Goal: Information Seeking & Learning: Learn about a topic

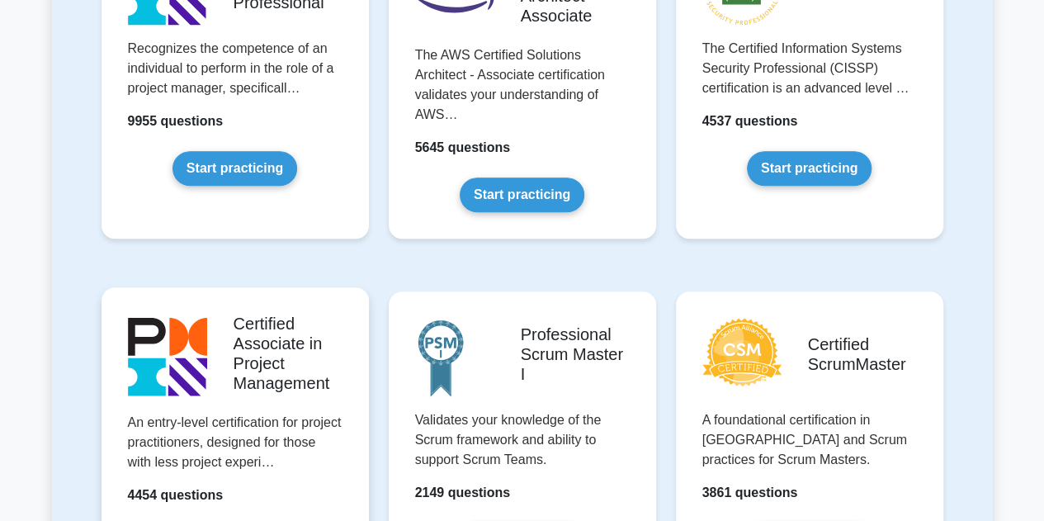
scroll to position [465, 0]
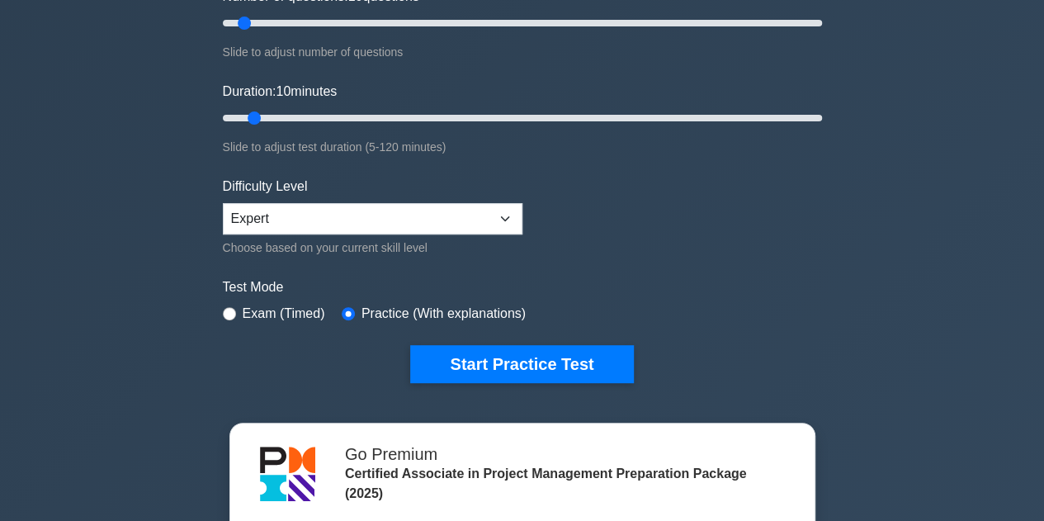
scroll to position [218, 0]
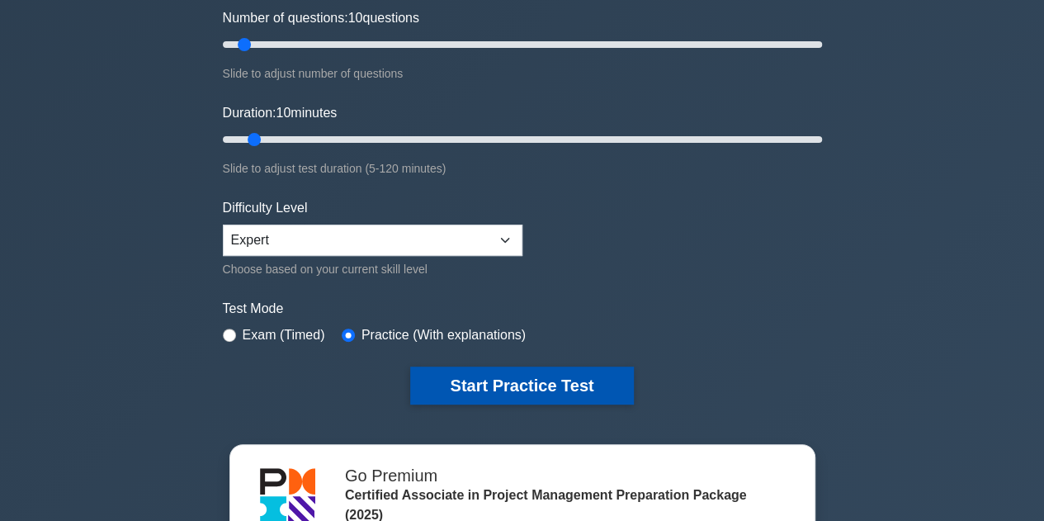
click at [533, 384] on button "Start Practice Test" at bounding box center [521, 385] width 223 height 38
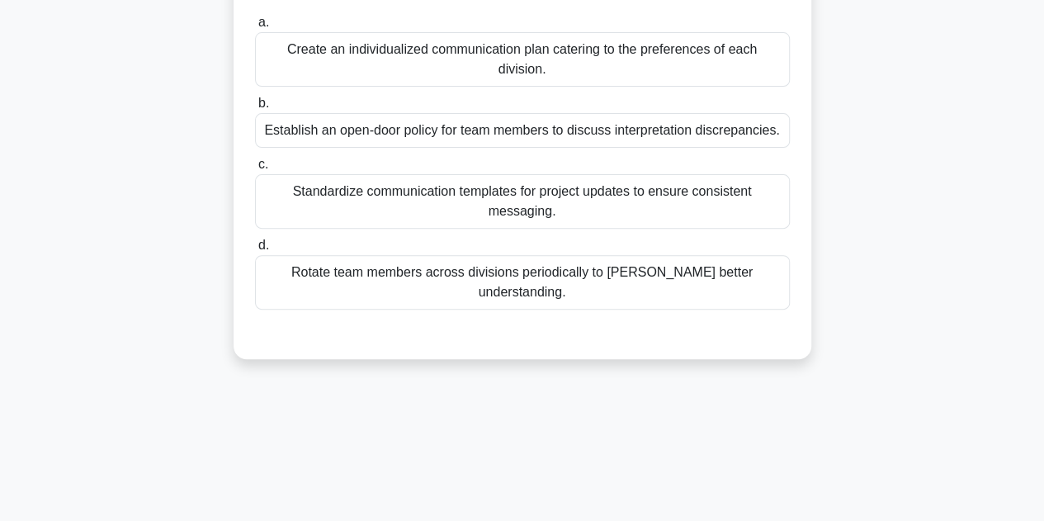
scroll to position [200, 0]
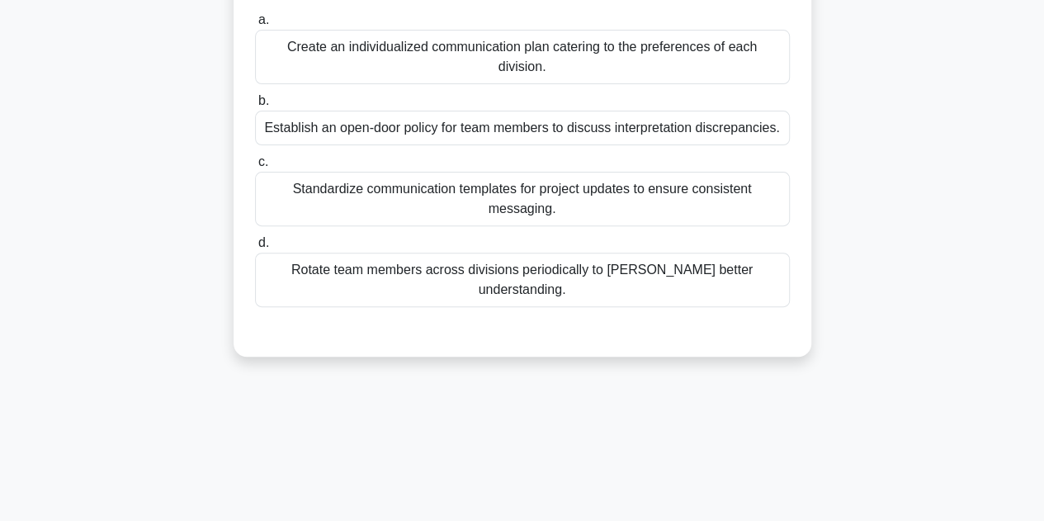
click at [414, 52] on div "Create an individualized communication plan catering to the preferences of each…" at bounding box center [522, 57] width 535 height 54
click at [255, 26] on input "a. Create an individualized communication plan catering to the preferences of e…" at bounding box center [255, 20] width 0 height 11
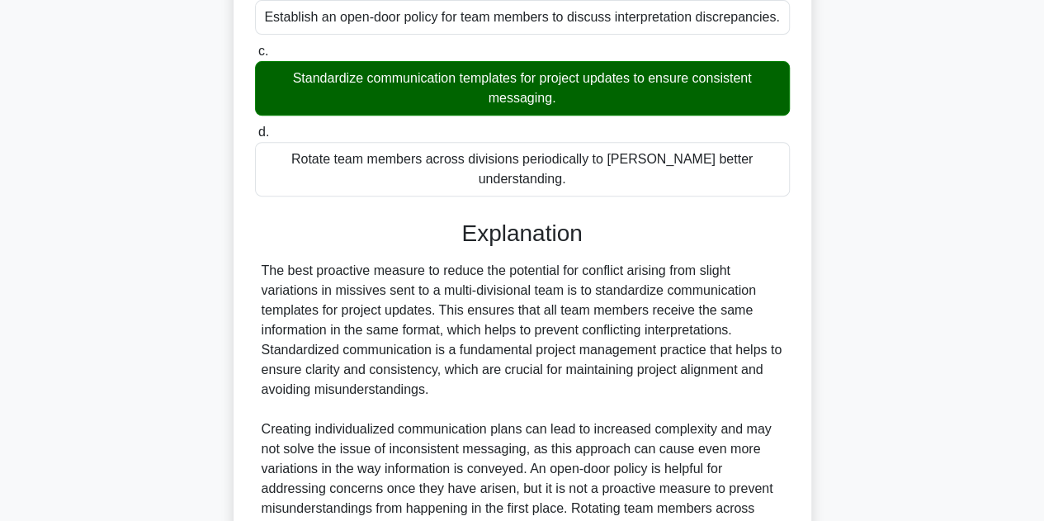
scroll to position [497, 0]
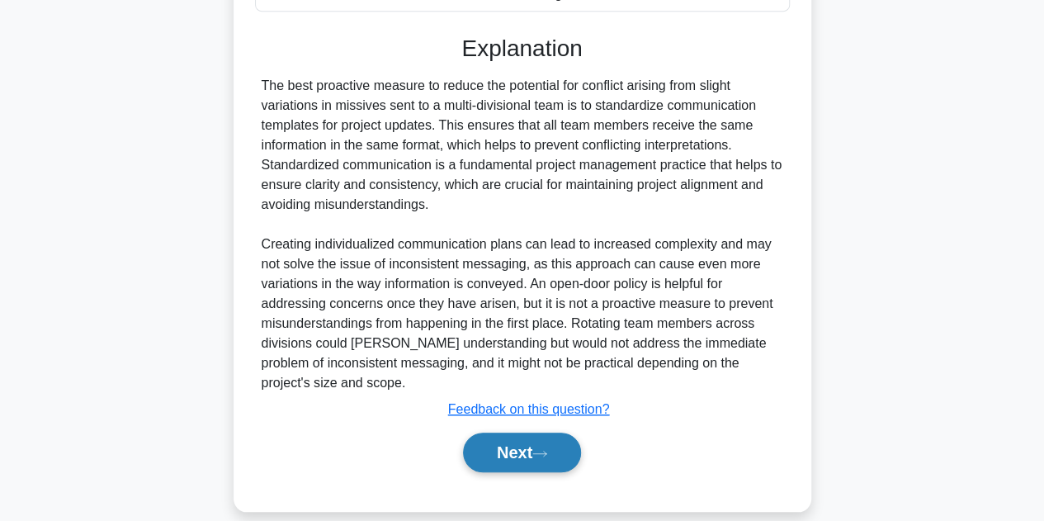
click at [494, 439] on button "Next" at bounding box center [522, 452] width 118 height 40
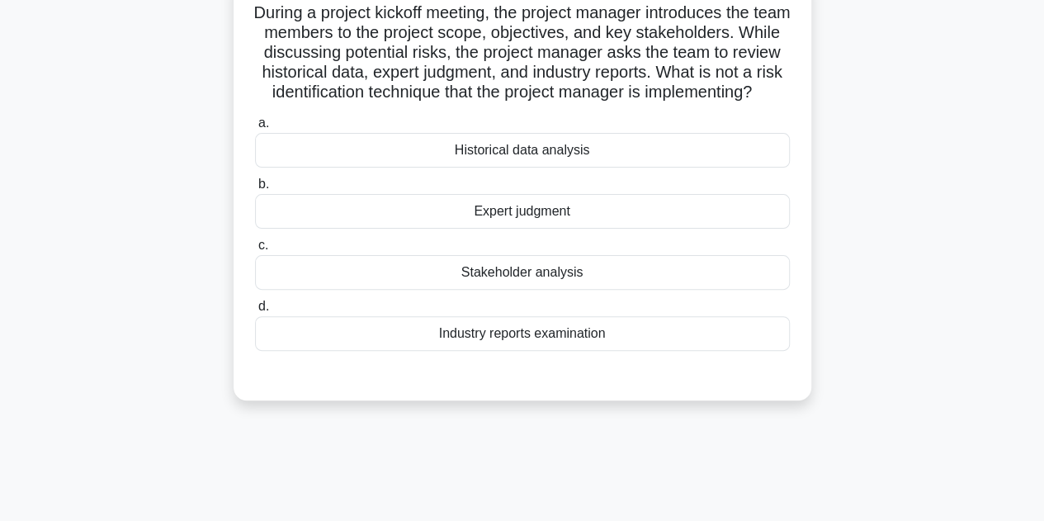
scroll to position [114, 0]
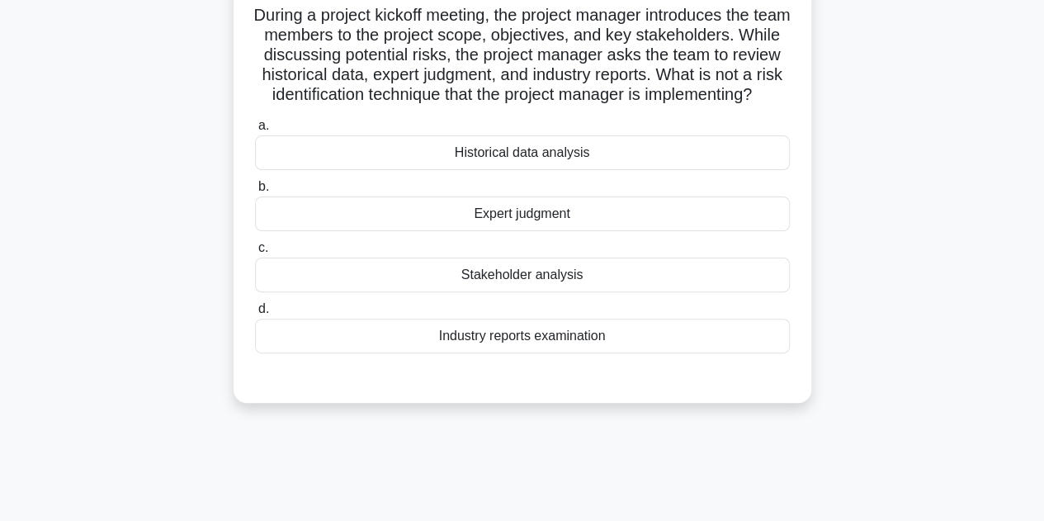
drag, startPoint x: 561, startPoint y: 295, endPoint x: 550, endPoint y: 295, distance: 10.8
click at [550, 292] on div "Stakeholder analysis" at bounding box center [522, 274] width 535 height 35
click at [255, 253] on input "c. Stakeholder analysis" at bounding box center [255, 248] width 0 height 11
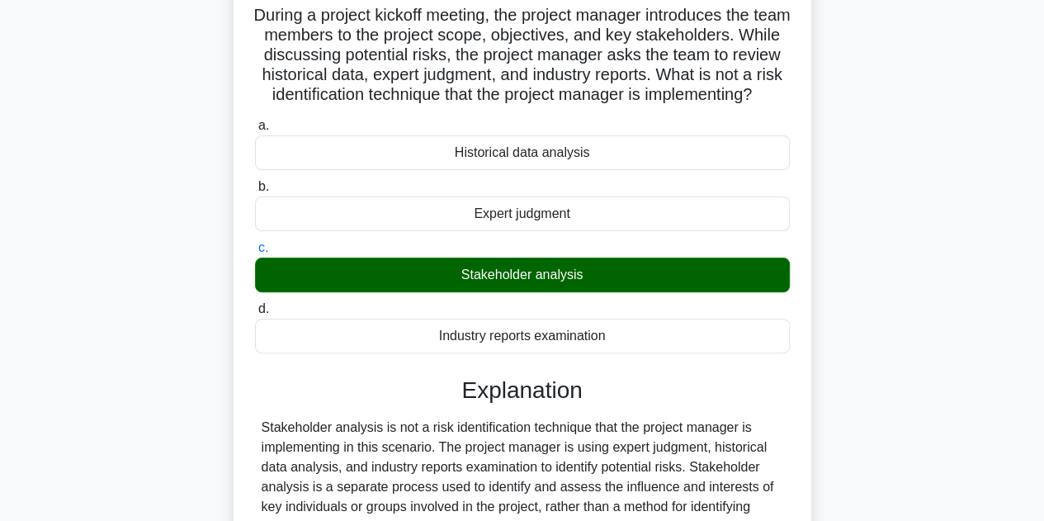
scroll to position [370, 0]
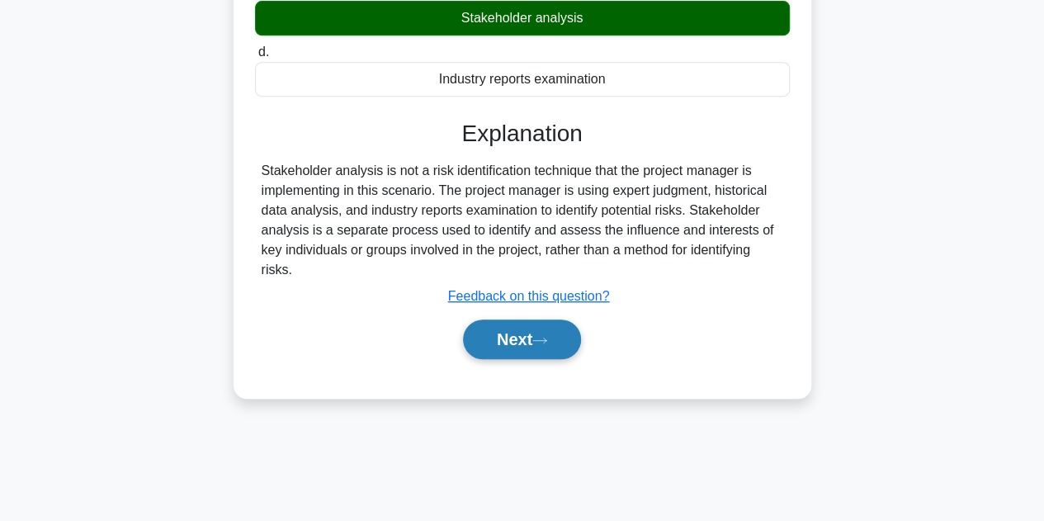
click at [500, 342] on button "Next" at bounding box center [522, 339] width 118 height 40
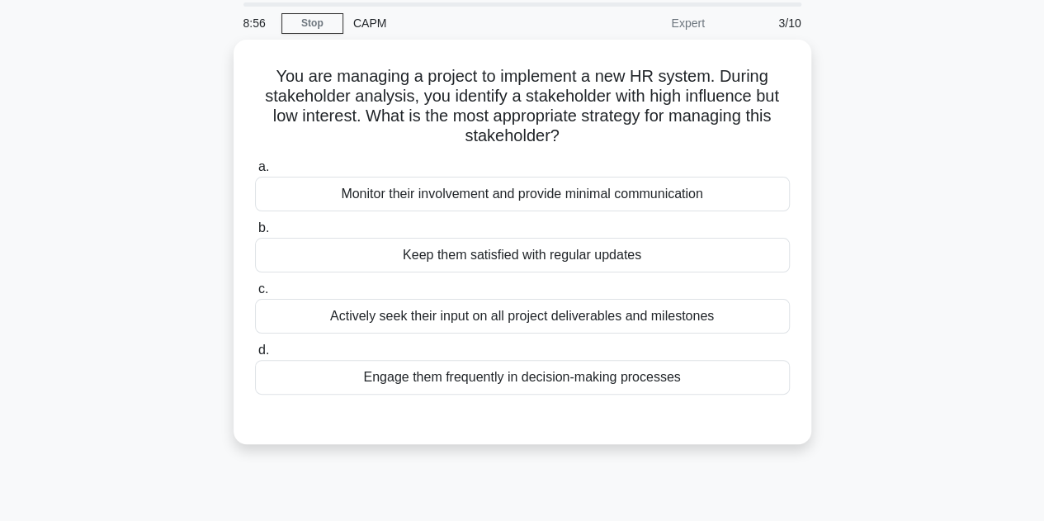
scroll to position [54, 0]
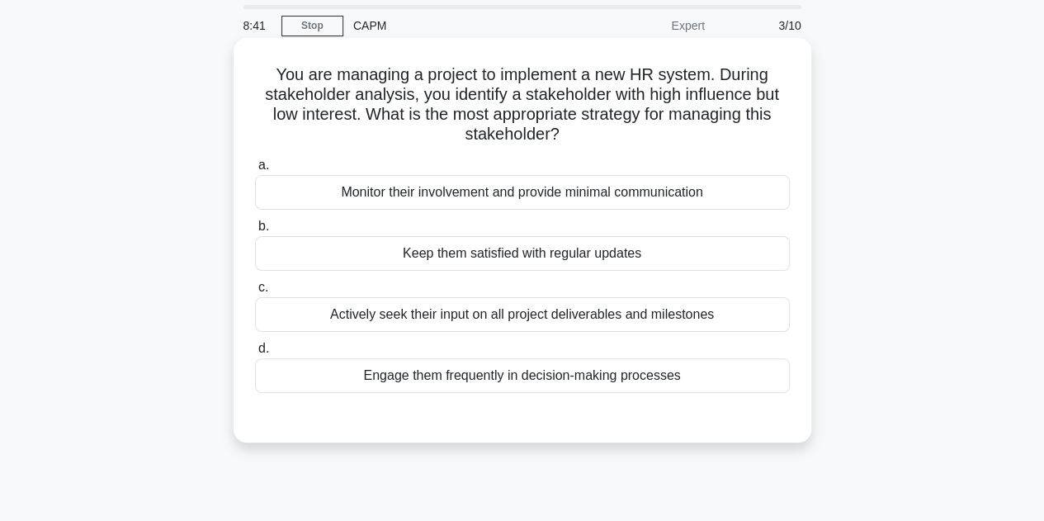
click at [477, 254] on div "Keep them satisfied with regular updates" at bounding box center [522, 253] width 535 height 35
click at [255, 232] on input "b. Keep them satisfied with regular updates" at bounding box center [255, 226] width 0 height 11
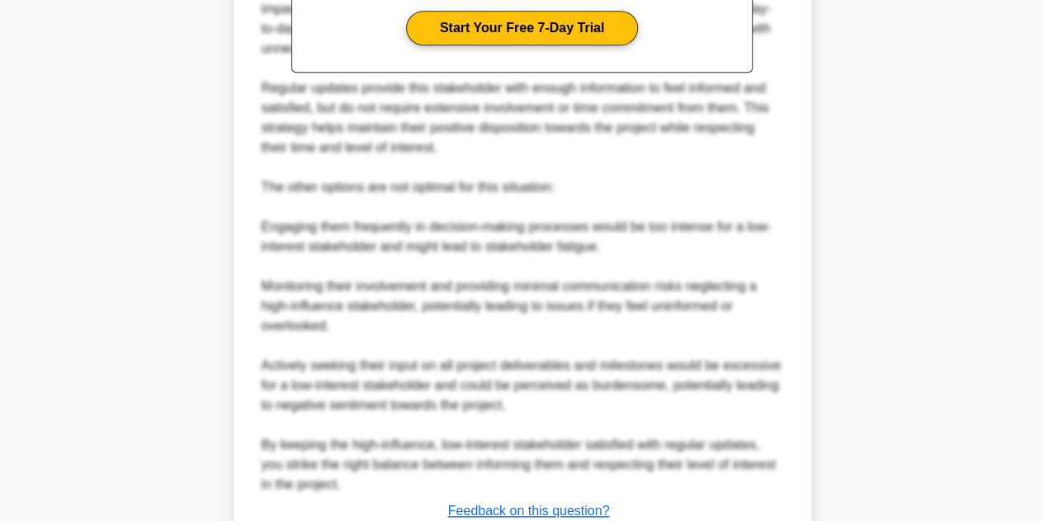
scroll to position [732, 0]
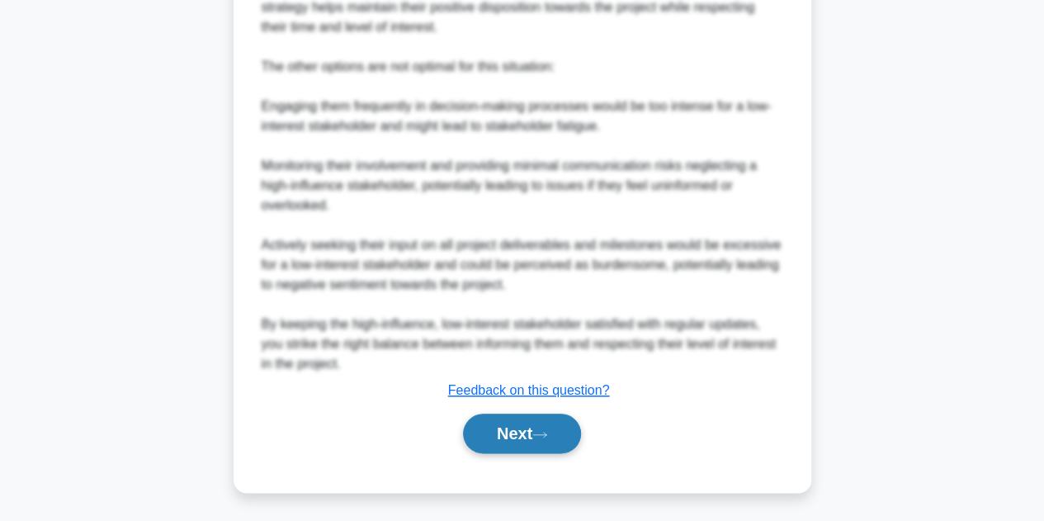
click at [525, 425] on button "Next" at bounding box center [522, 433] width 118 height 40
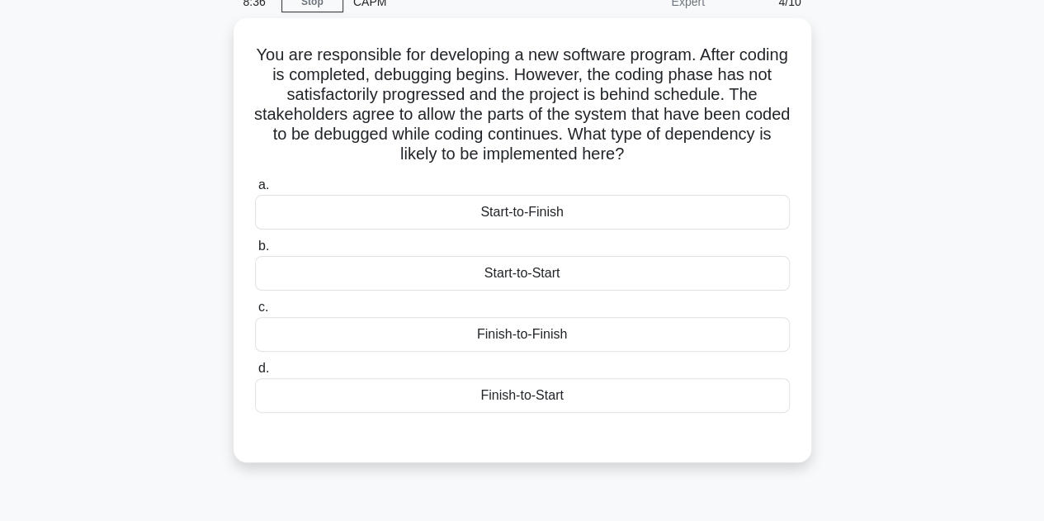
scroll to position [75, 0]
click at [526, 272] on div "Start-to-Start" at bounding box center [522, 272] width 535 height 35
click at [255, 251] on input "b. Start-to-Start" at bounding box center [255, 245] width 0 height 11
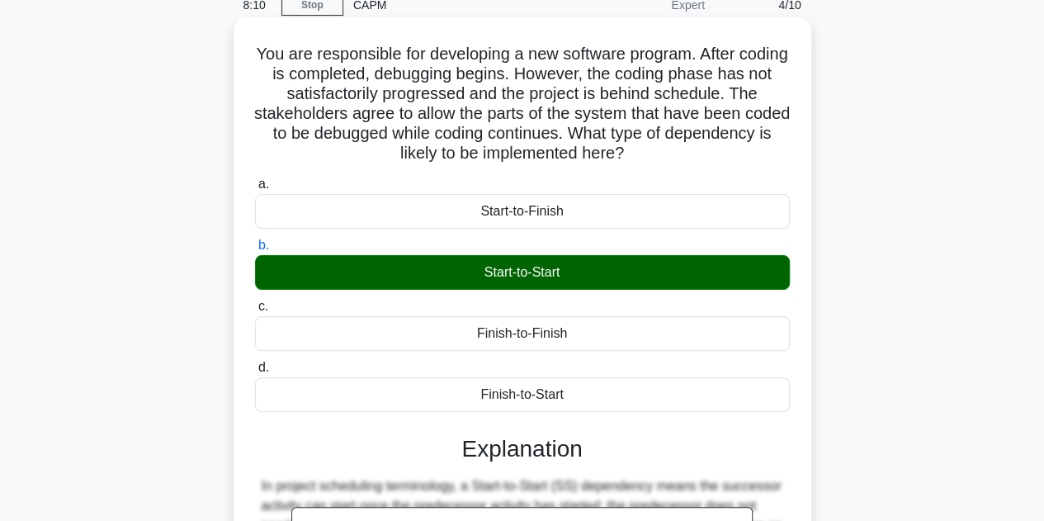
scroll to position [375, 0]
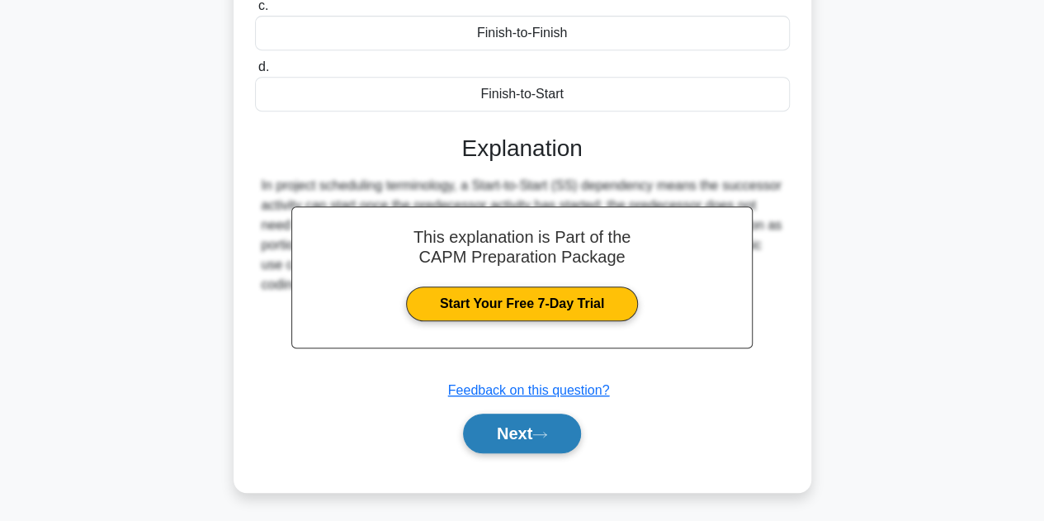
click at [495, 427] on button "Next" at bounding box center [522, 433] width 118 height 40
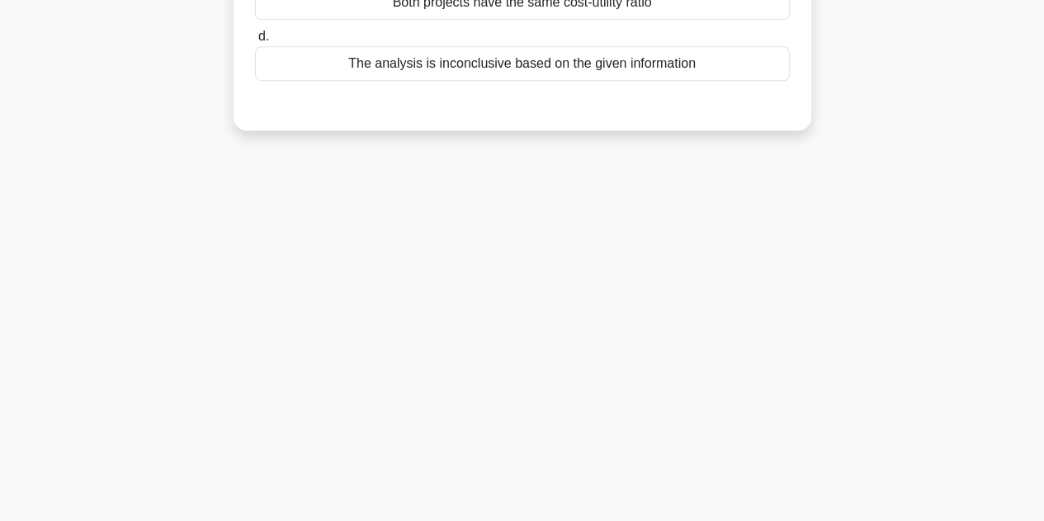
scroll to position [0, 0]
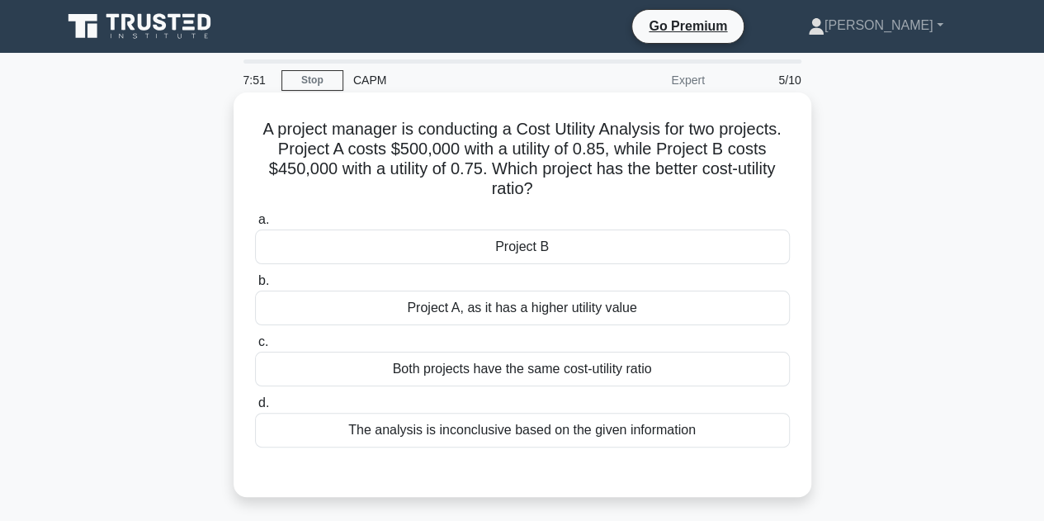
click at [487, 316] on div "Project A, as it has a higher utility value" at bounding box center [522, 307] width 535 height 35
click at [255, 286] on input "b. Project A, as it has a higher utility value" at bounding box center [255, 281] width 0 height 11
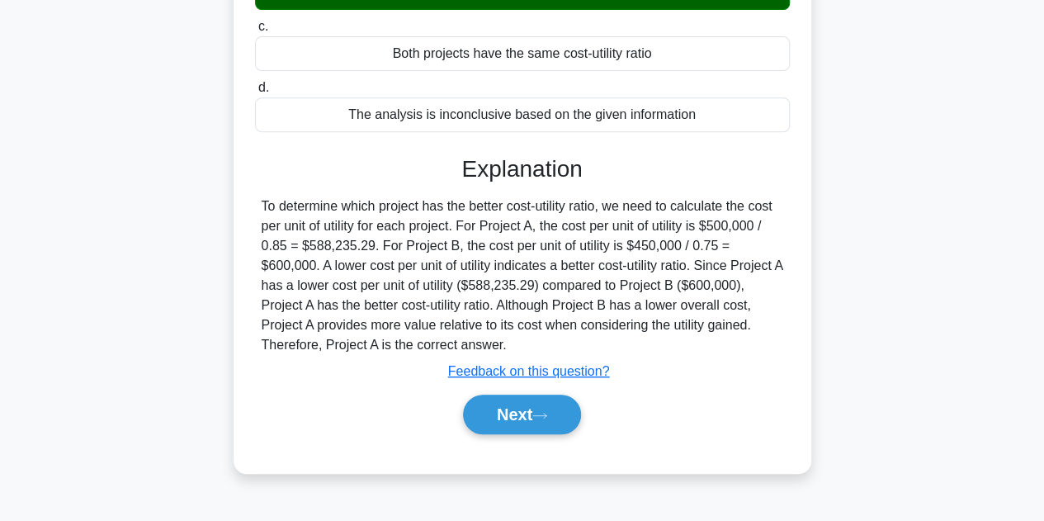
scroll to position [370, 0]
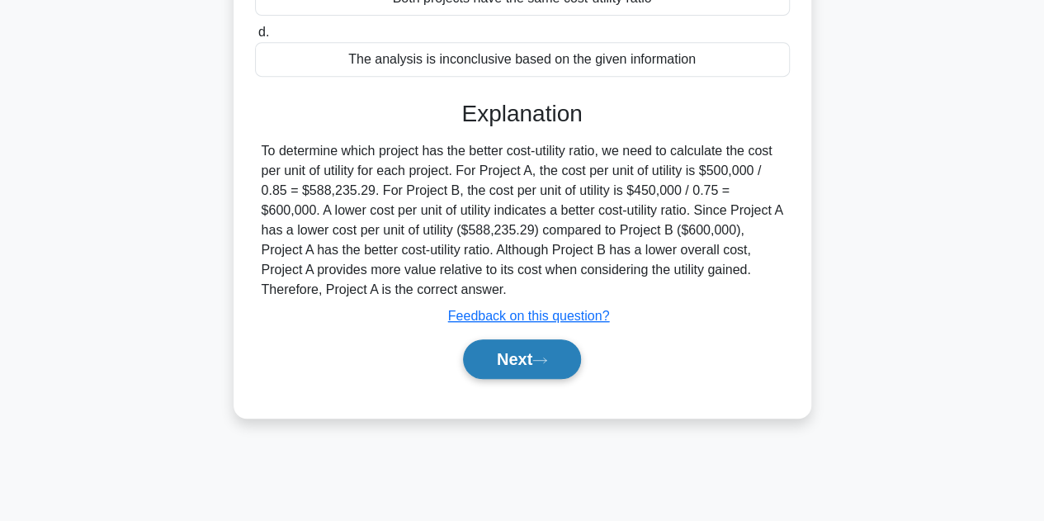
click at [495, 361] on button "Next" at bounding box center [522, 359] width 118 height 40
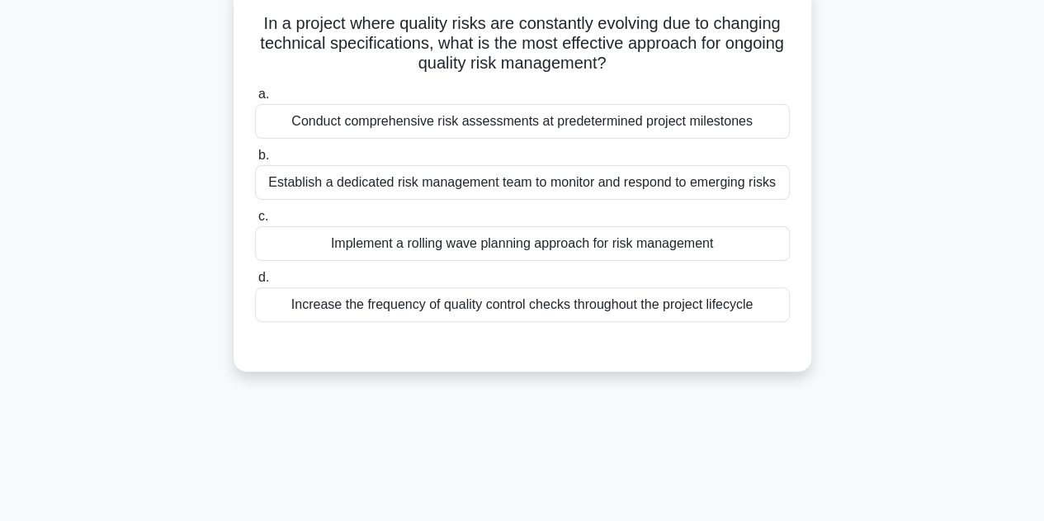
scroll to position [111, 0]
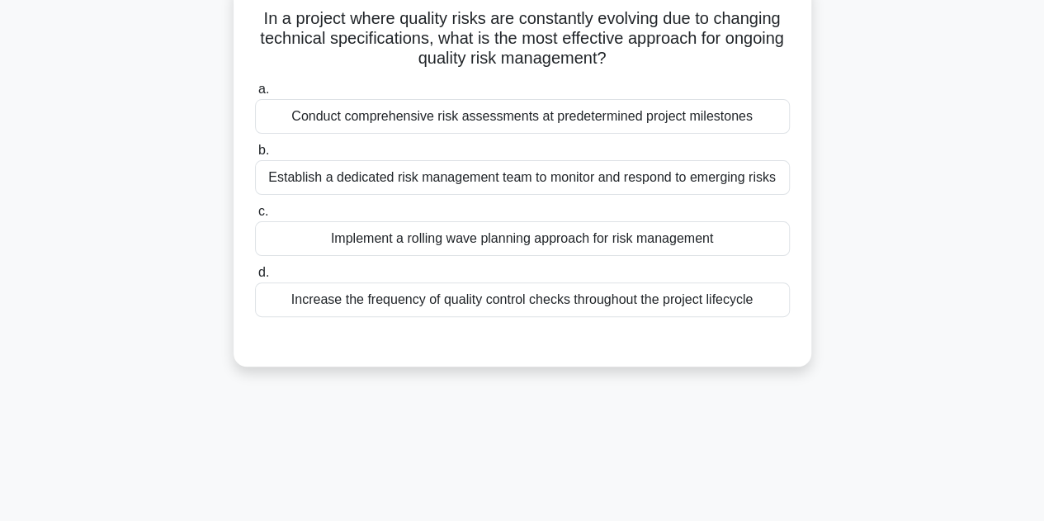
click at [484, 298] on div "Increase the frequency of quality control checks throughout the project lifecyc…" at bounding box center [522, 299] width 535 height 35
click at [255, 278] on input "d. Increase the frequency of quality control checks throughout the project life…" at bounding box center [255, 272] width 0 height 11
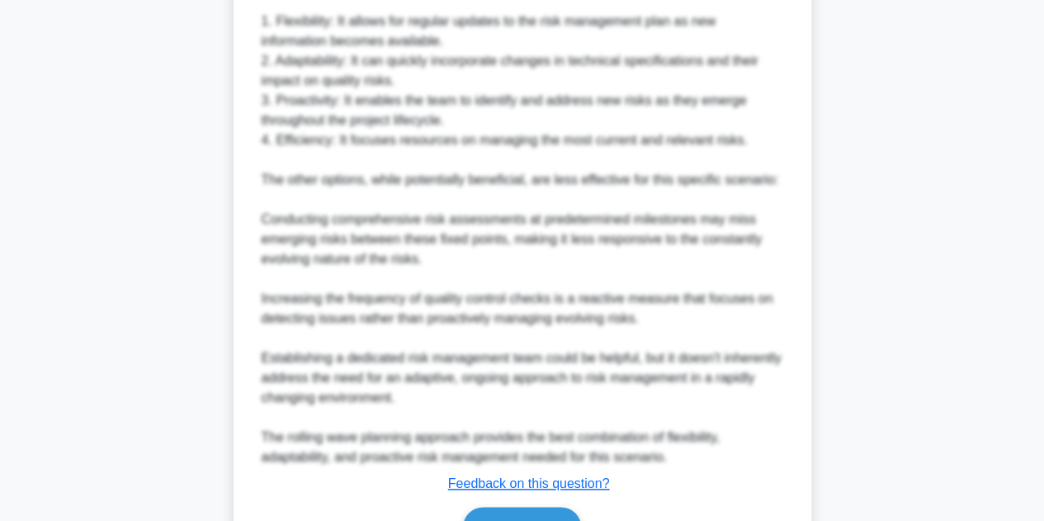
scroll to position [813, 0]
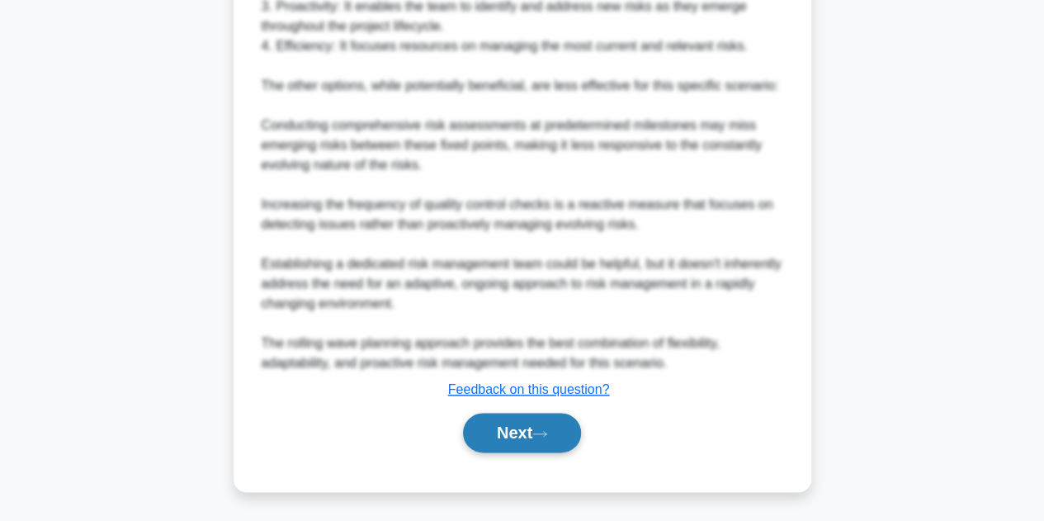
click at [510, 432] on button "Next" at bounding box center [522, 432] width 118 height 40
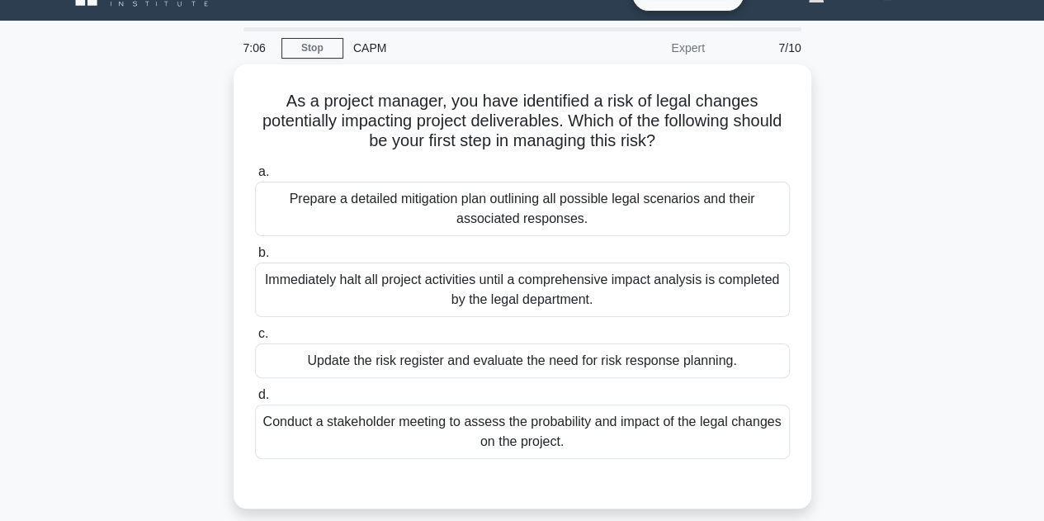
scroll to position [36, 0]
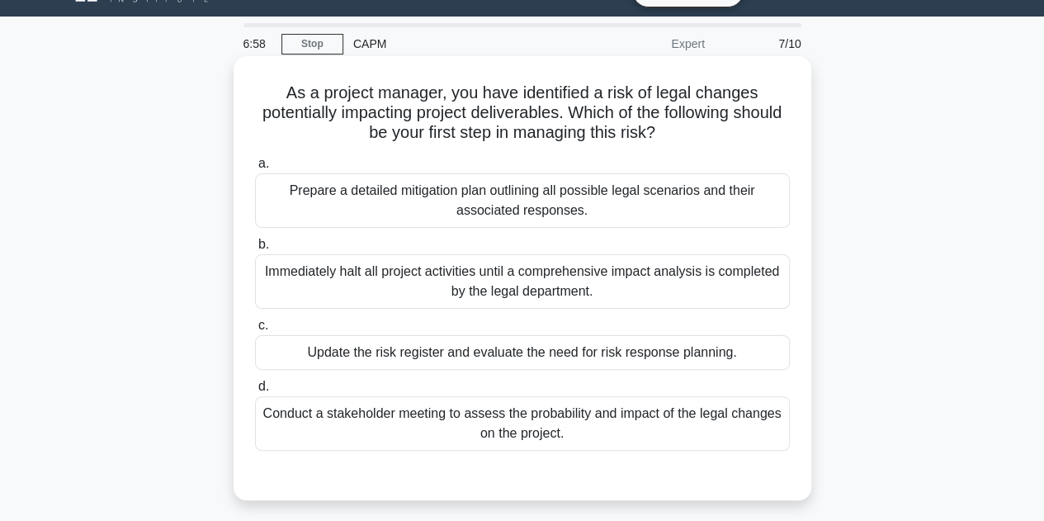
click at [516, 423] on div "Conduct a stakeholder meeting to assess the probability and impact of the legal…" at bounding box center [522, 423] width 535 height 54
click at [255, 392] on input "d. Conduct a stakeholder meeting to assess the probability and impact of the le…" at bounding box center [255, 386] width 0 height 11
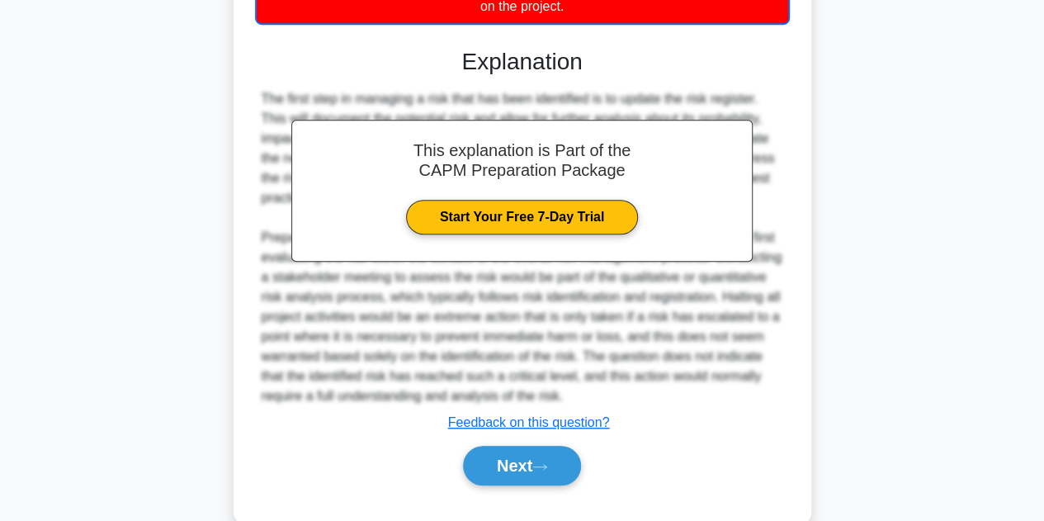
scroll to position [465, 0]
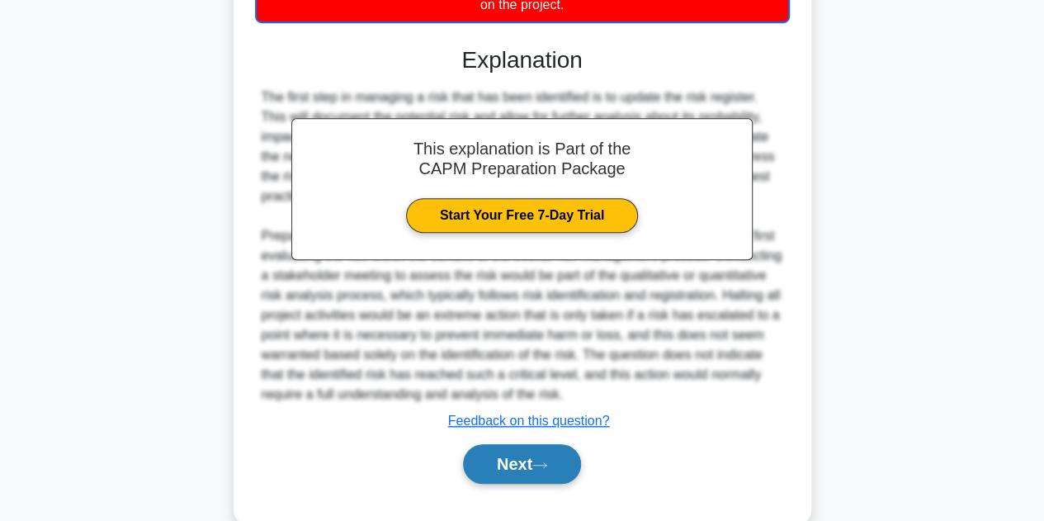
click at [501, 454] on button "Next" at bounding box center [522, 464] width 118 height 40
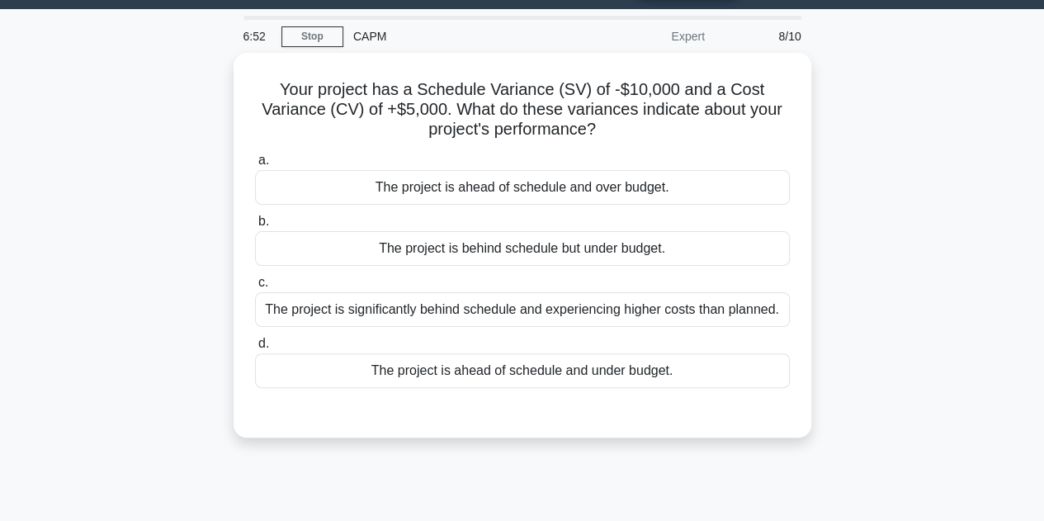
scroll to position [42, 0]
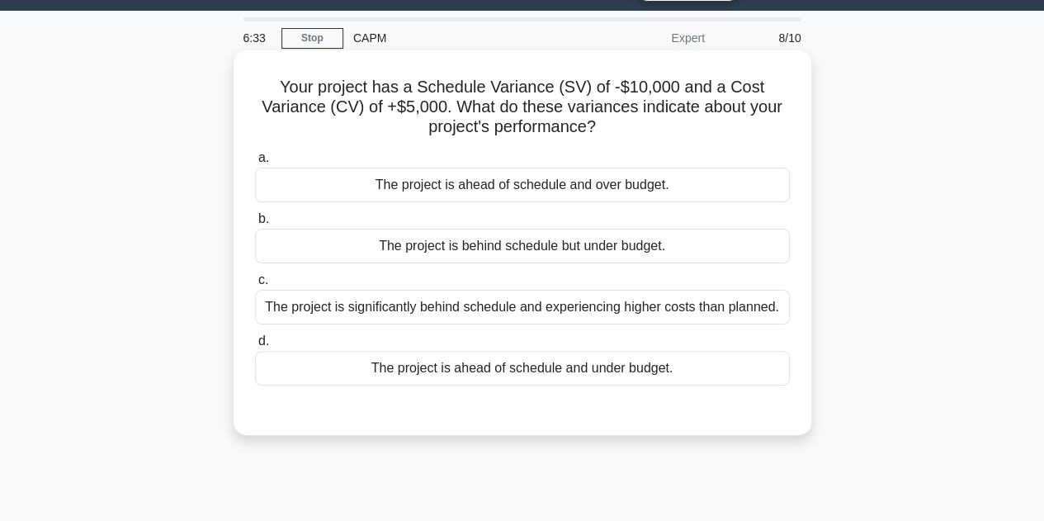
click at [476, 241] on div "The project is behind schedule but under budget." at bounding box center [522, 246] width 535 height 35
click at [255, 224] on input "b. The project is behind schedule but under budget." at bounding box center [255, 219] width 0 height 11
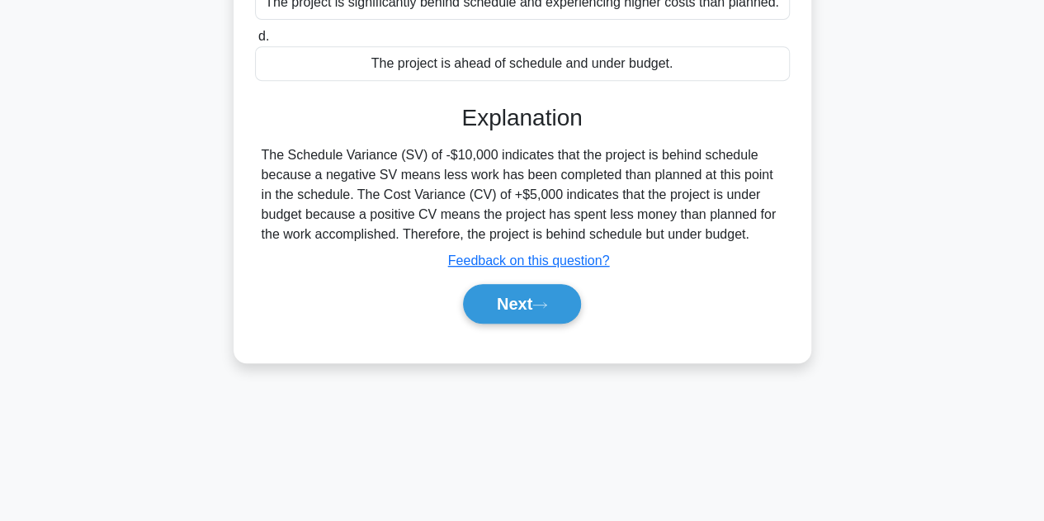
scroll to position [370, 0]
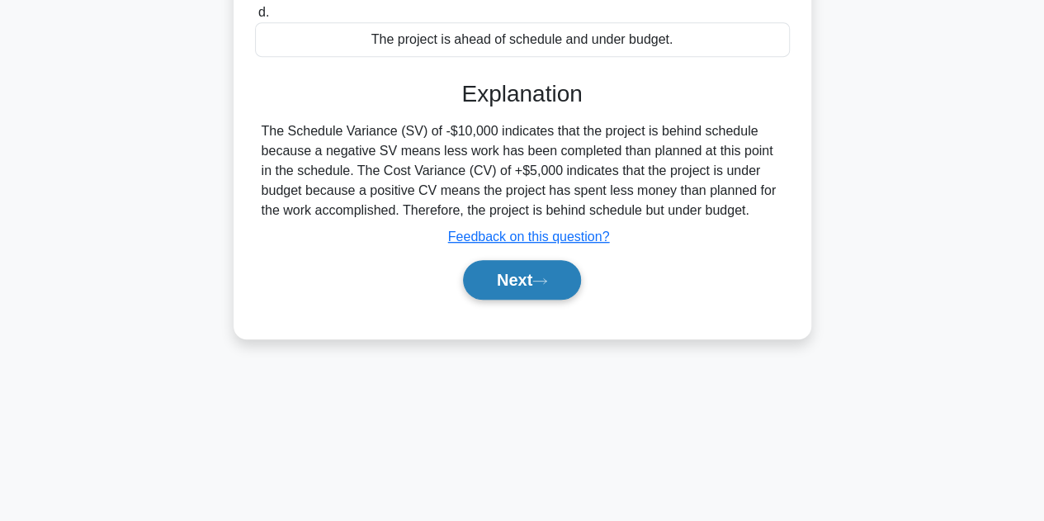
click at [522, 279] on button "Next" at bounding box center [522, 280] width 118 height 40
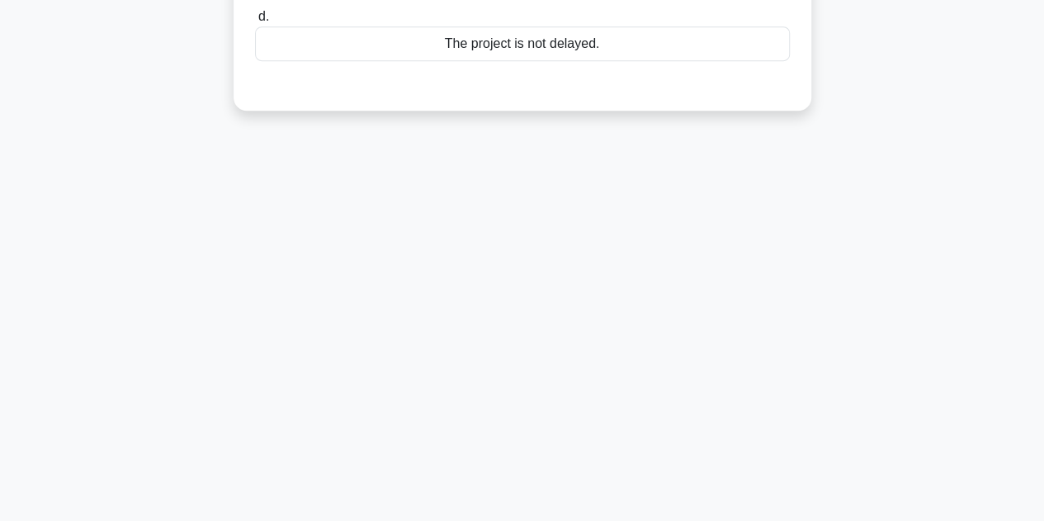
scroll to position [0, 0]
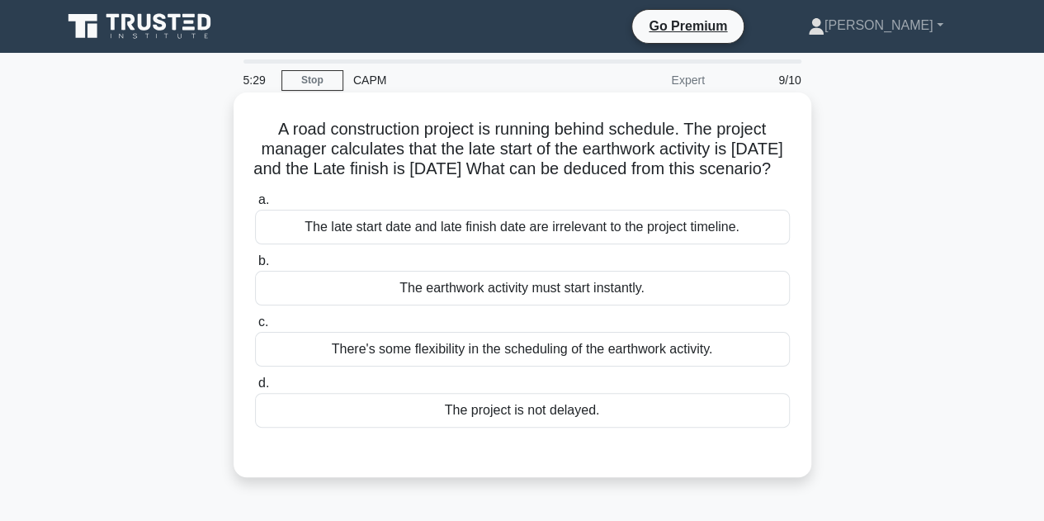
click at [493, 366] on div "There's some flexibility in the scheduling of the earthwork activity." at bounding box center [522, 349] width 535 height 35
click at [255, 327] on input "c. There's some flexibility in the scheduling of the earthwork activity." at bounding box center [255, 322] width 0 height 11
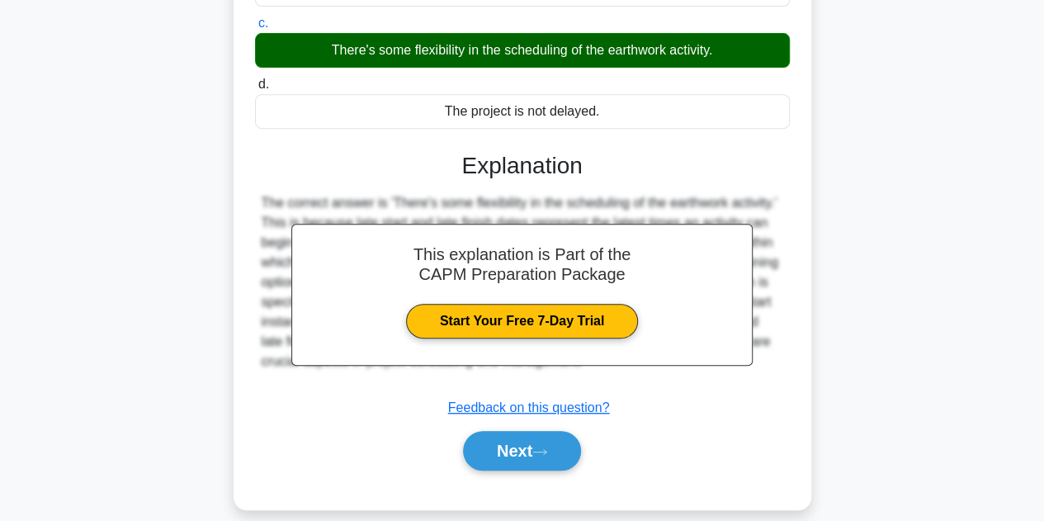
scroll to position [370, 0]
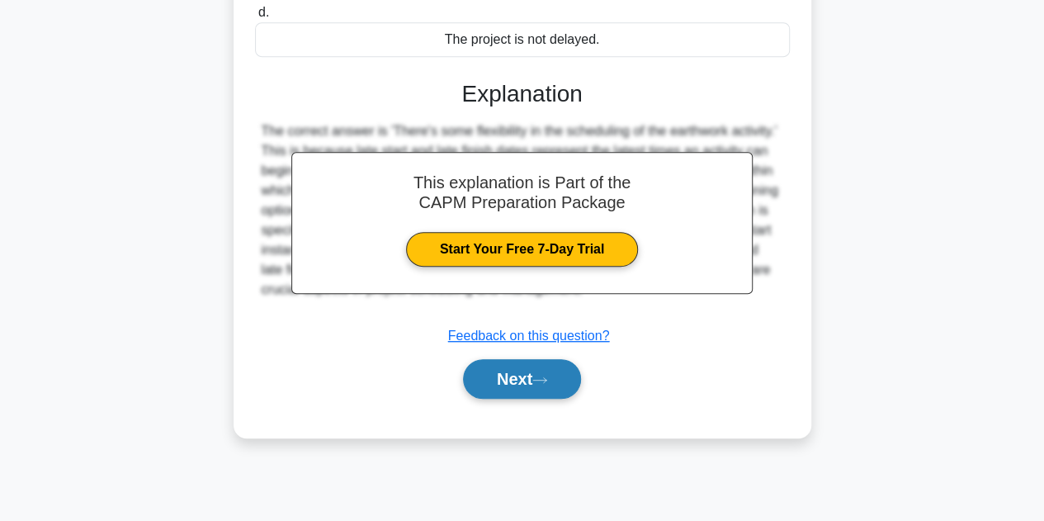
click at [486, 395] on button "Next" at bounding box center [522, 379] width 118 height 40
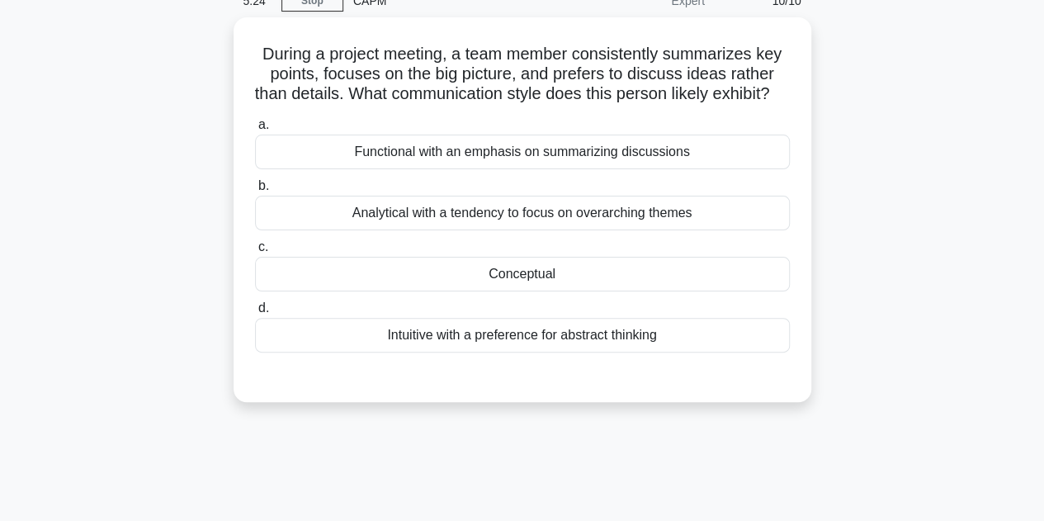
scroll to position [77, 0]
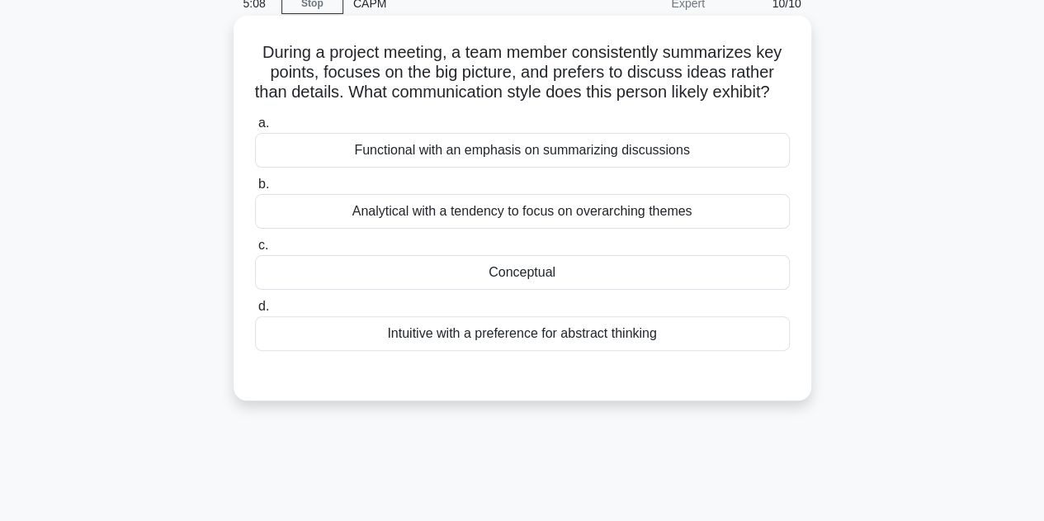
click at [474, 351] on div "Intuitive with a preference for abstract thinking" at bounding box center [522, 333] width 535 height 35
click at [255, 312] on input "d. Intuitive with a preference for abstract thinking" at bounding box center [255, 306] width 0 height 11
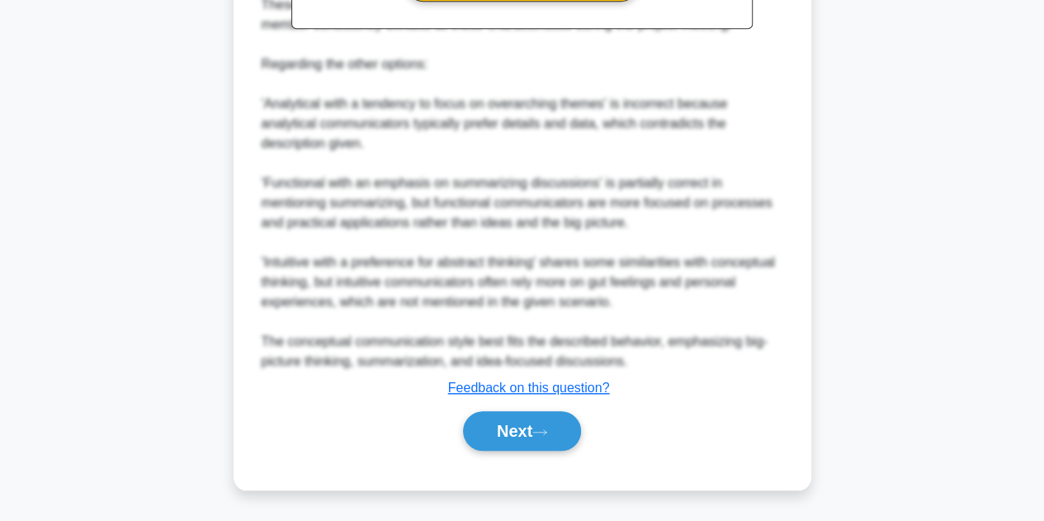
scroll to position [655, 0]
click at [507, 425] on button "Next" at bounding box center [522, 431] width 118 height 40
